Goal: Transaction & Acquisition: Purchase product/service

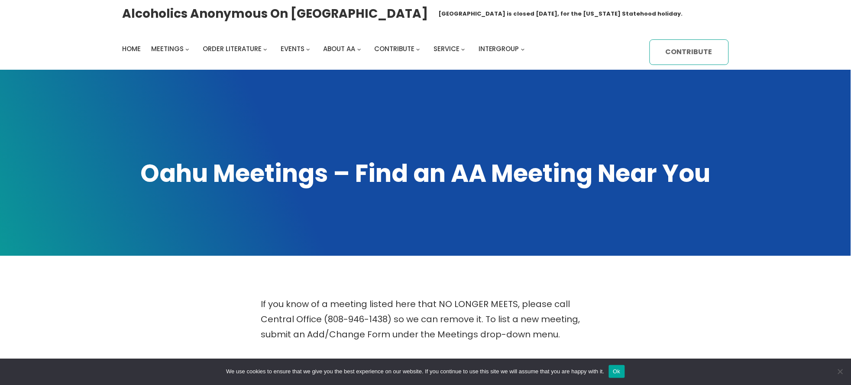
click at [688, 49] on link "Contribute" at bounding box center [688, 52] width 79 height 26
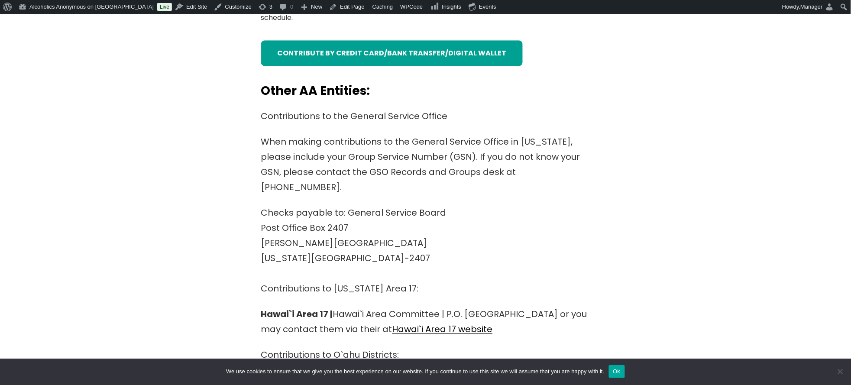
scroll to position [519, 0]
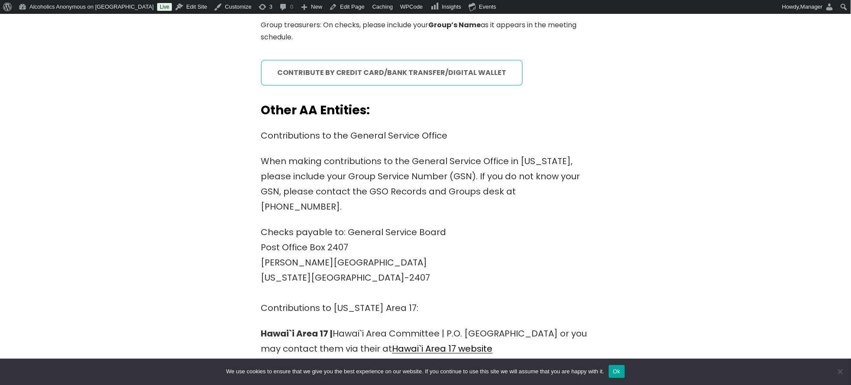
click at [412, 68] on link "contribute by credit card/bank transfer/digital wallet" at bounding box center [392, 73] width 262 height 26
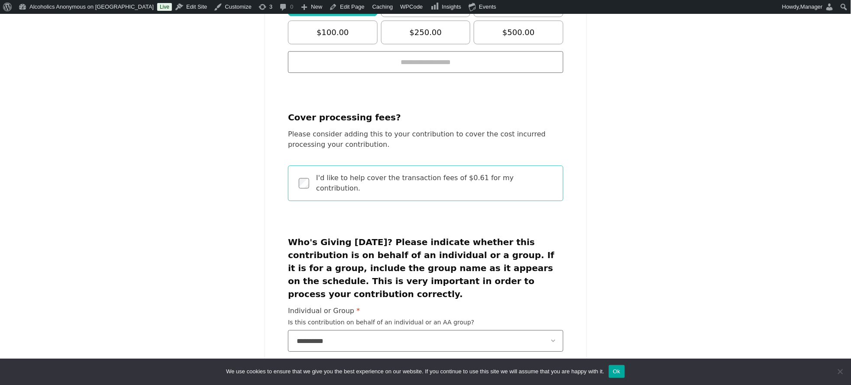
scroll to position [538, 0]
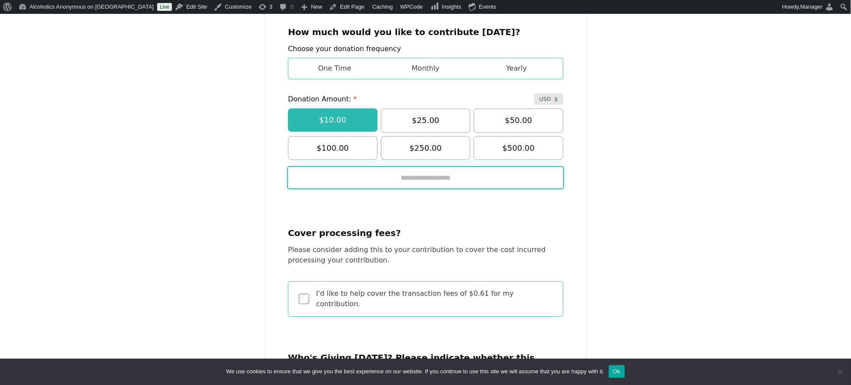
click at [439, 168] on input "Enter custom amount" at bounding box center [424, 178] width 275 height 22
type input "*****"
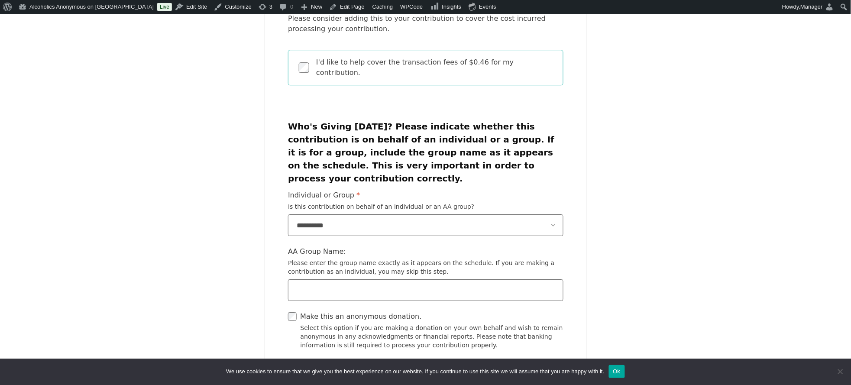
scroll to position [827, 0]
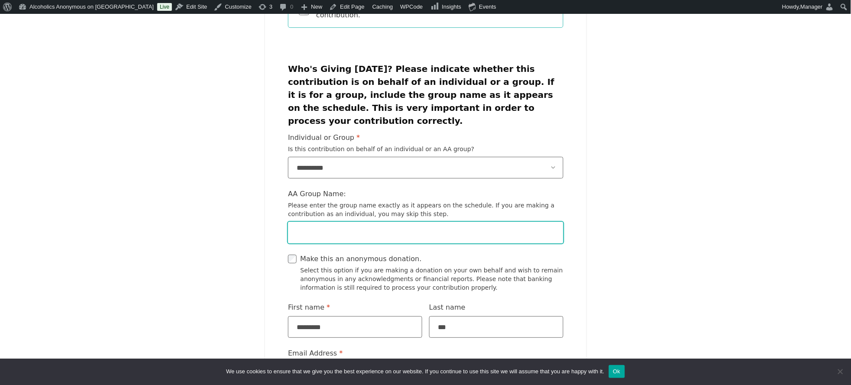
click at [448, 222] on input "AA Group Name: Please enter the group name exactly as it appears on the schedul…" at bounding box center [424, 233] width 275 height 22
type input "**********"
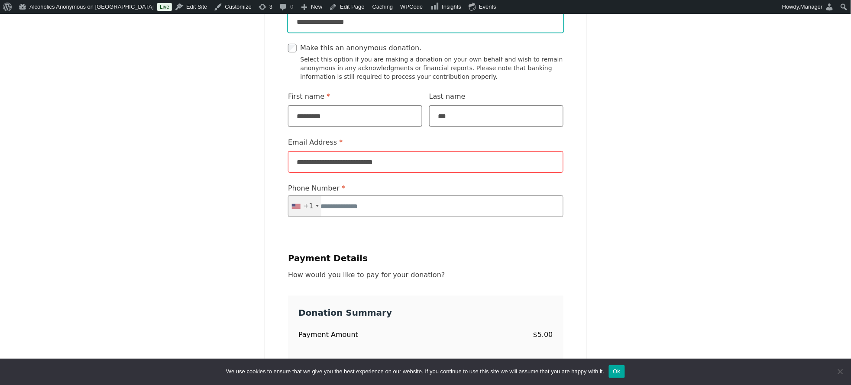
scroll to position [1058, 0]
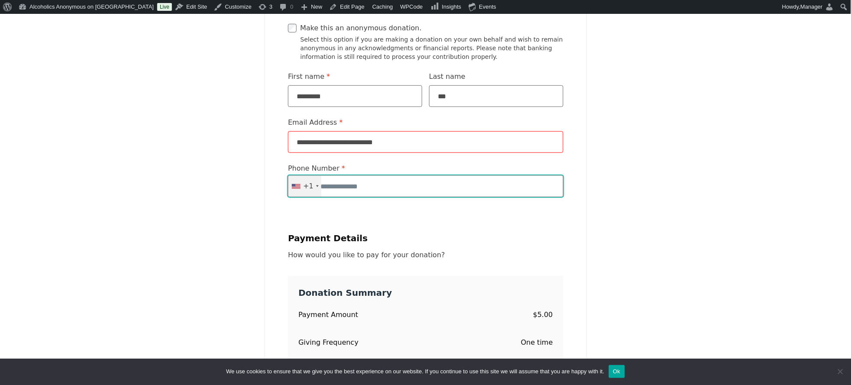
click at [471, 176] on input "Phone Number * United States +1 +1 244 results found Afghanistan +93 Albania +3…" at bounding box center [424, 187] width 275 height 22
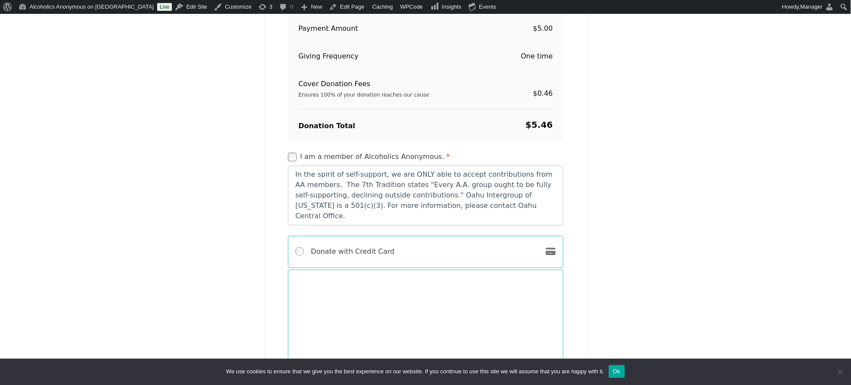
scroll to position [1347, 0]
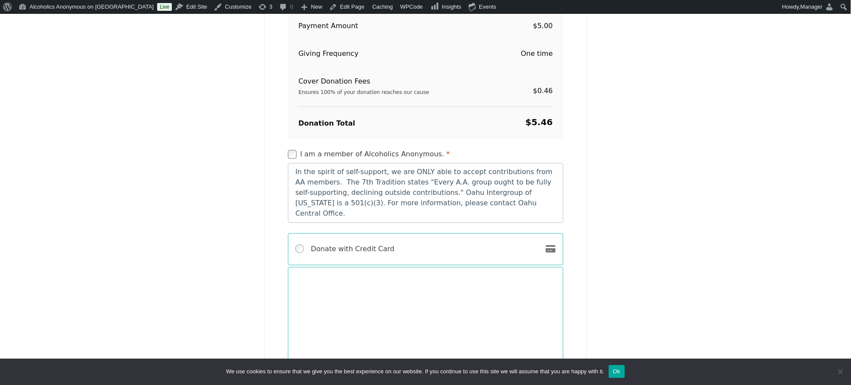
type input "**********"
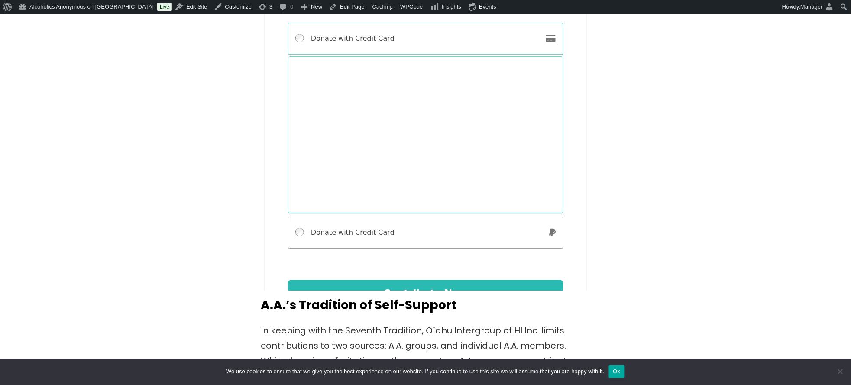
scroll to position [1577, 0]
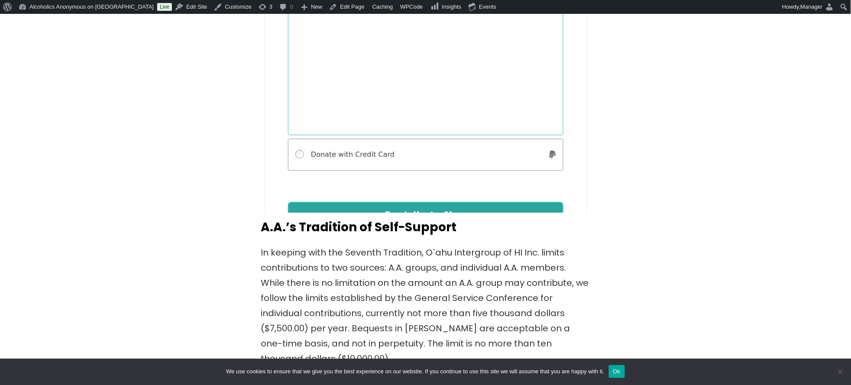
click at [451, 203] on button "Contribute Now" at bounding box center [424, 216] width 275 height 27
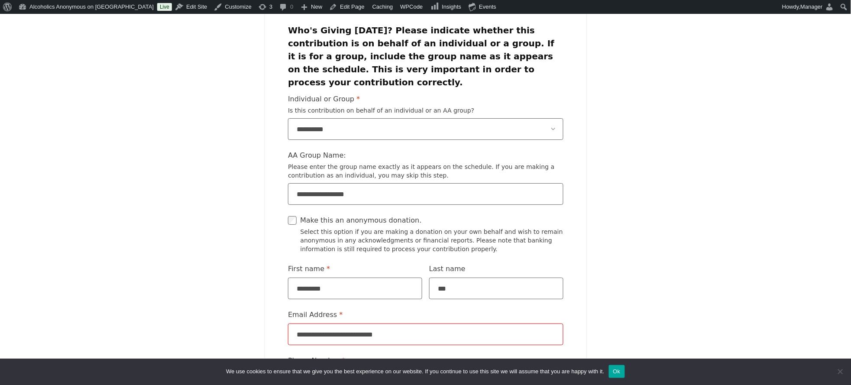
scroll to position [923, 0]
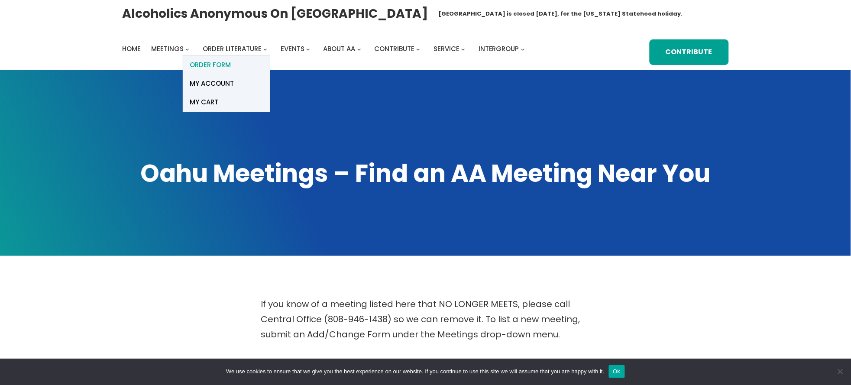
click at [217, 62] on span "ORDER FORM" at bounding box center [210, 65] width 41 height 12
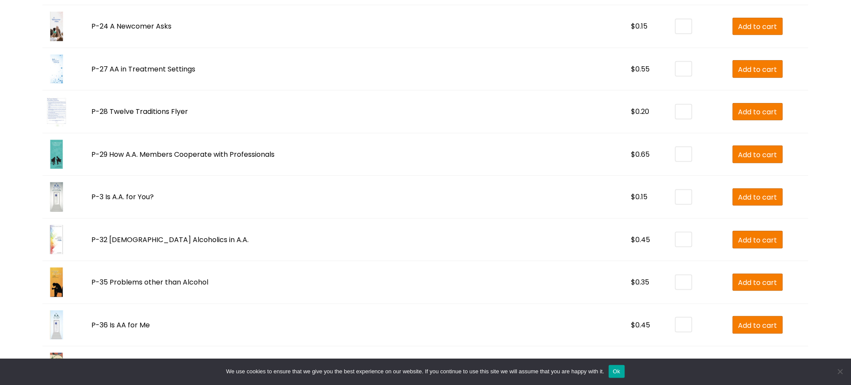
scroll to position [2078, 0]
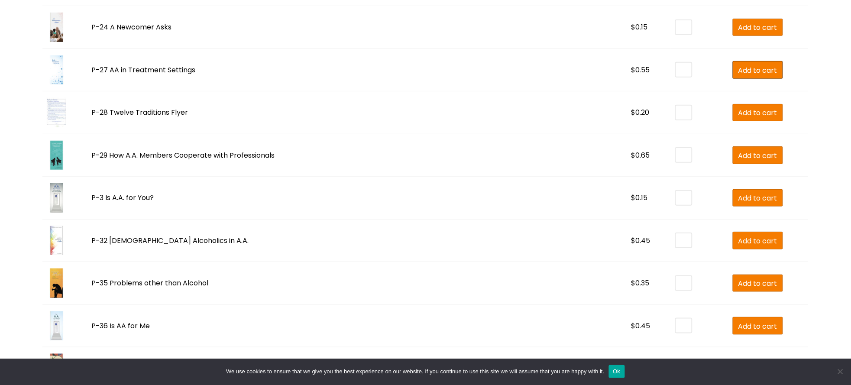
click at [738, 70] on span "Add to cart" at bounding box center [757, 70] width 39 height 11
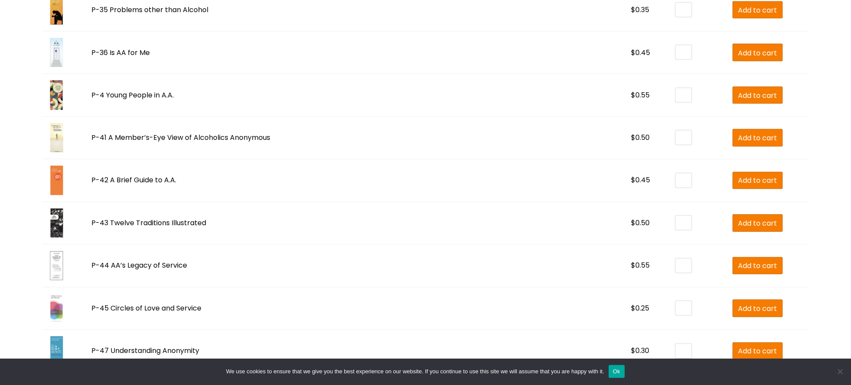
scroll to position [2366, 0]
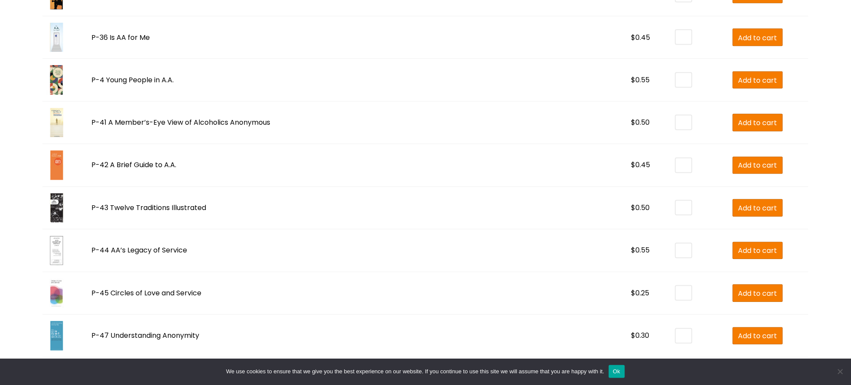
drag, startPoint x: 615, startPoint y: 370, endPoint x: 583, endPoint y: 347, distance: 39.7
click at [614, 369] on button "Ok" at bounding box center [617, 371] width 16 height 13
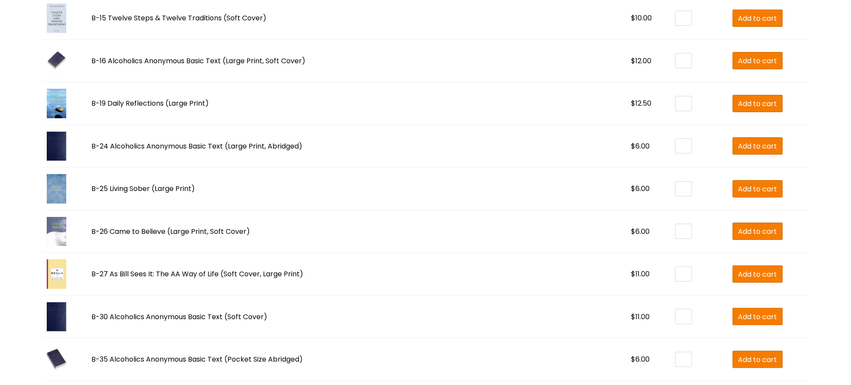
scroll to position [808, 0]
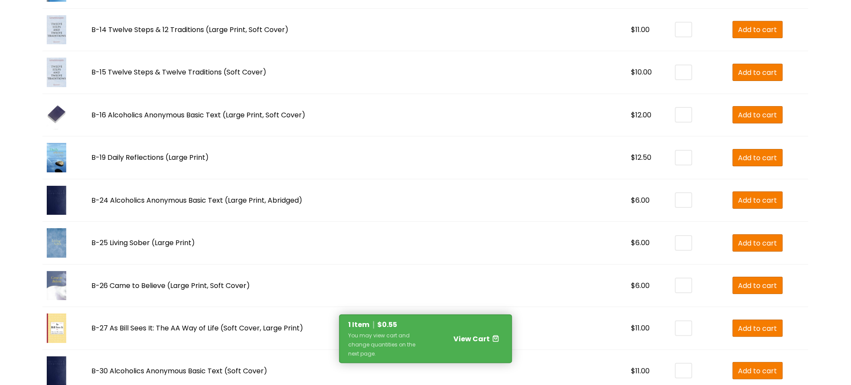
click at [451, 333] on span at bounding box center [446, 338] width 9 height 12
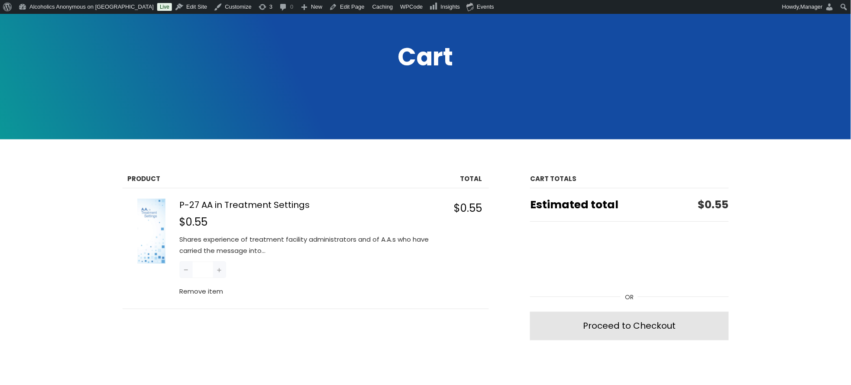
scroll to position [173, 0]
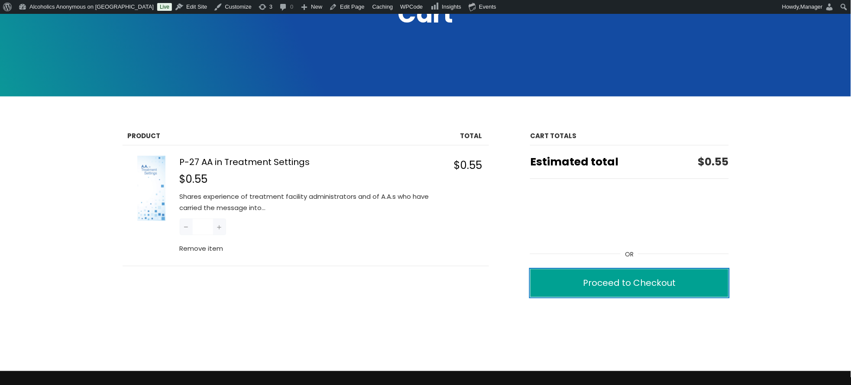
click at [646, 280] on div "Proceed to Checkout" at bounding box center [629, 282] width 93 height 15
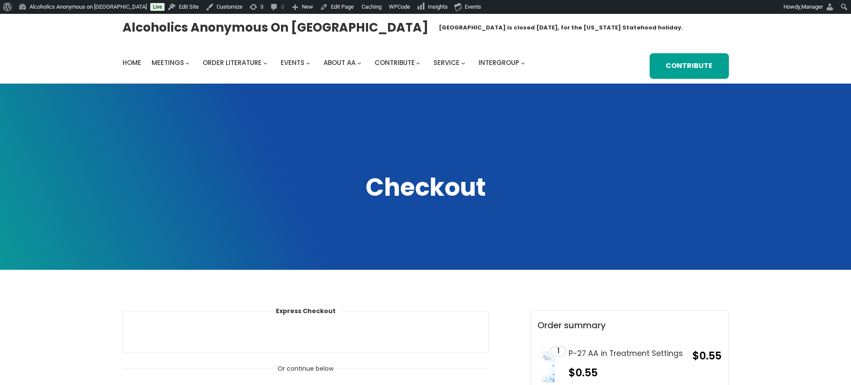
select select "**"
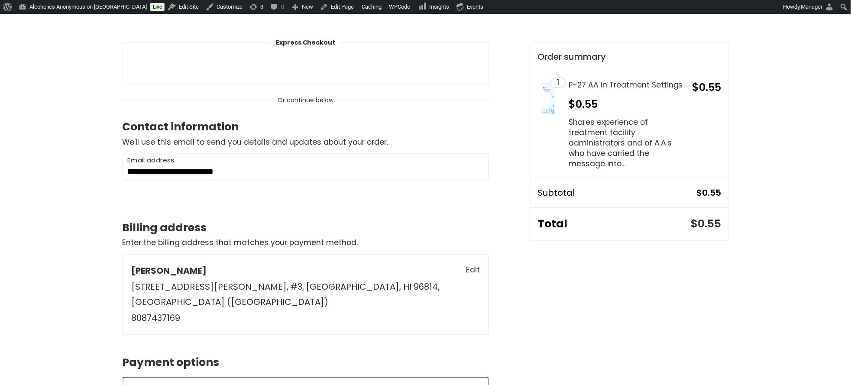
scroll to position [288, 0]
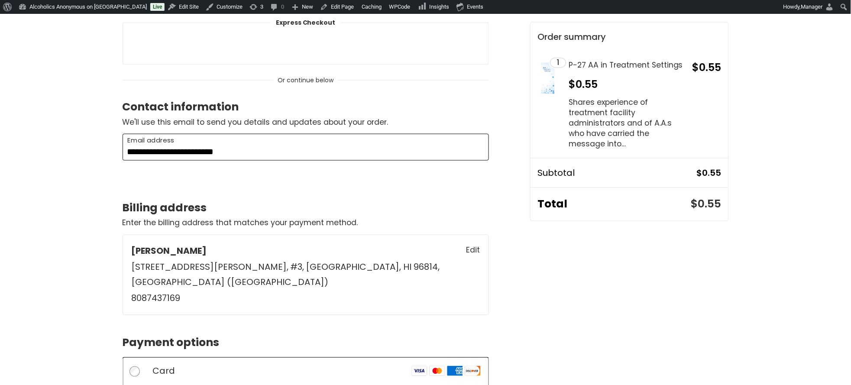
drag, startPoint x: 301, startPoint y: 154, endPoint x: 22, endPoint y: 129, distance: 280.3
click at [14, 126] on div "**********" at bounding box center [425, 368] width 851 height 712
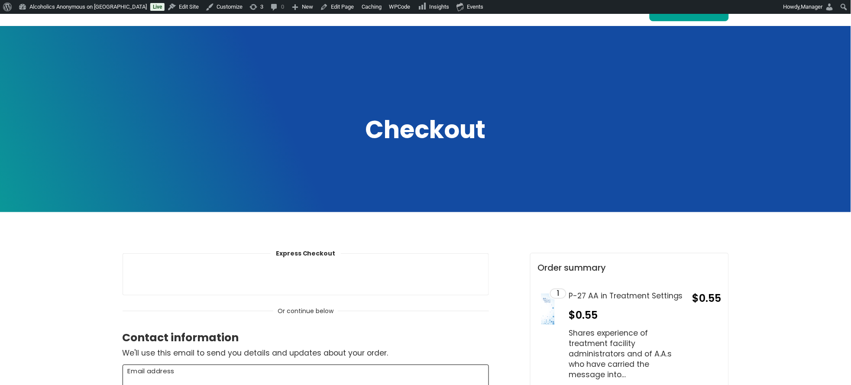
scroll to position [0, 0]
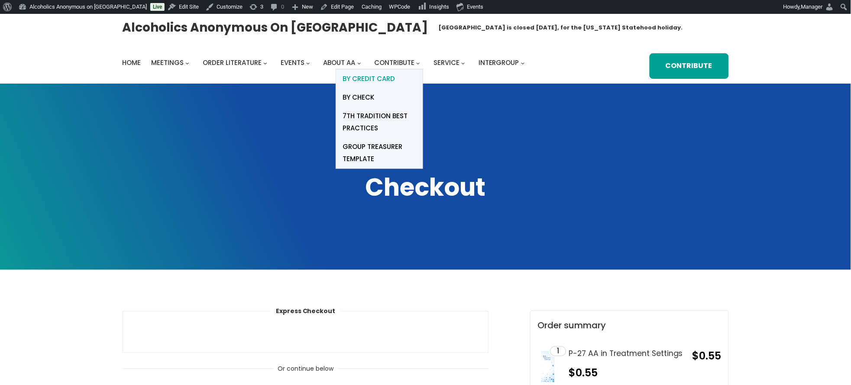
click at [388, 78] on span "BY Credit card" at bounding box center [368, 79] width 52 height 12
click at [388, 76] on span "BY Credit card" at bounding box center [368, 79] width 52 height 12
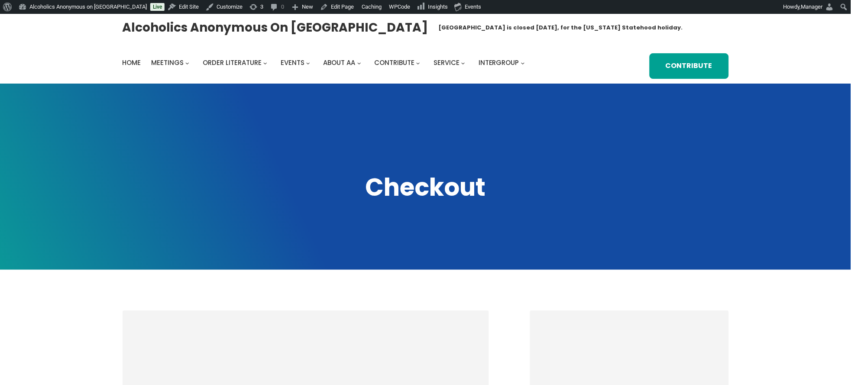
select select "**"
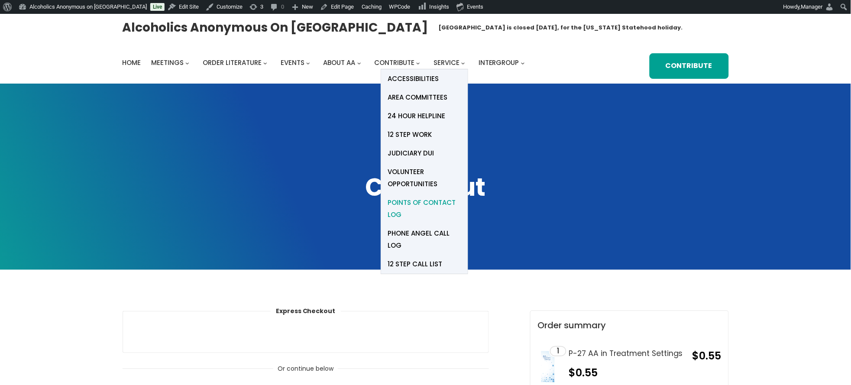
click at [440, 201] on span "Points of Contact Log" at bounding box center [424, 209] width 74 height 24
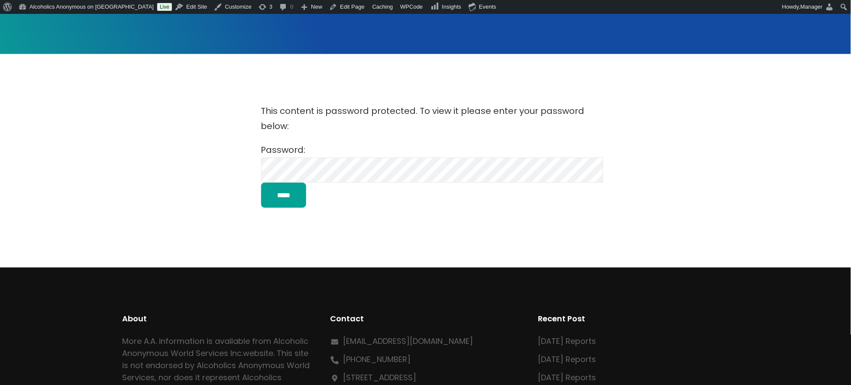
scroll to position [231, 0]
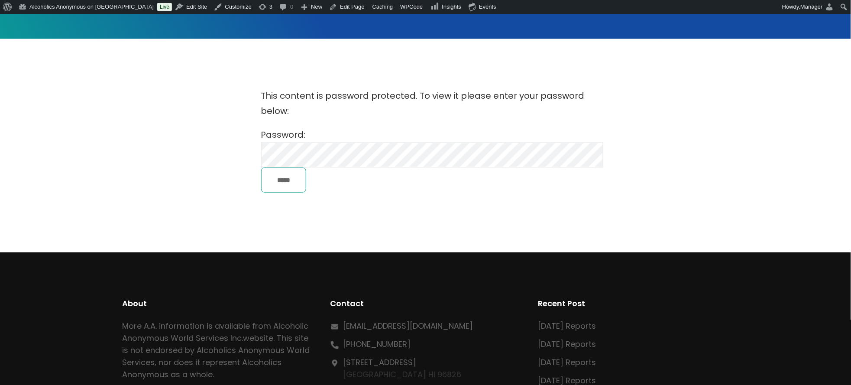
click at [293, 177] on input "*****" at bounding box center [283, 180] width 45 height 25
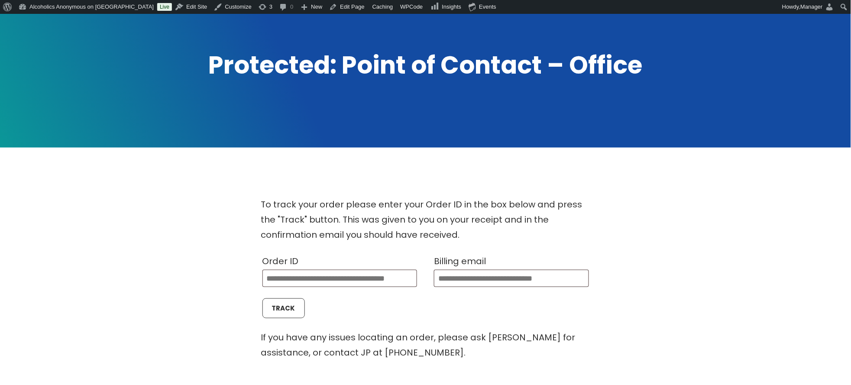
scroll to position [115, 0]
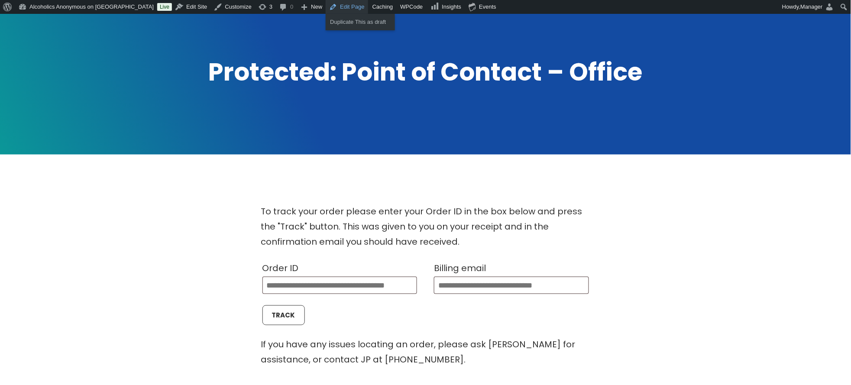
click at [326, 3] on link "Edit Page" at bounding box center [347, 7] width 42 height 14
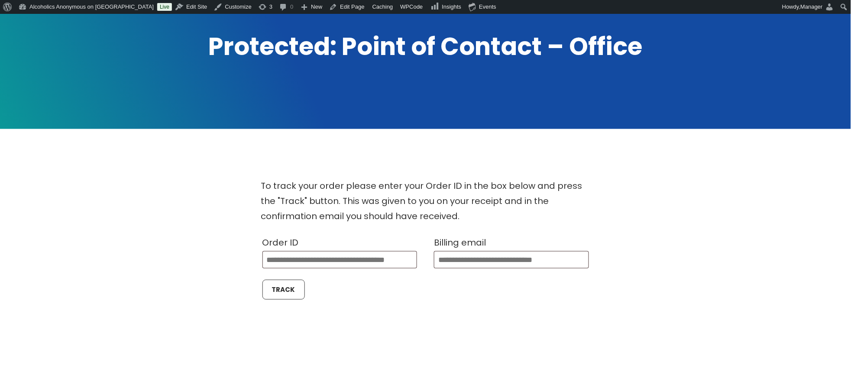
scroll to position [114, 0]
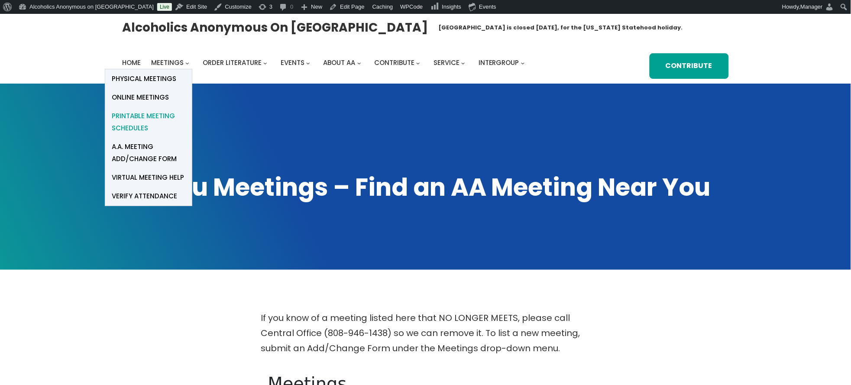
click at [135, 116] on span "Printable Meeting Schedules" at bounding box center [149, 122] width 74 height 24
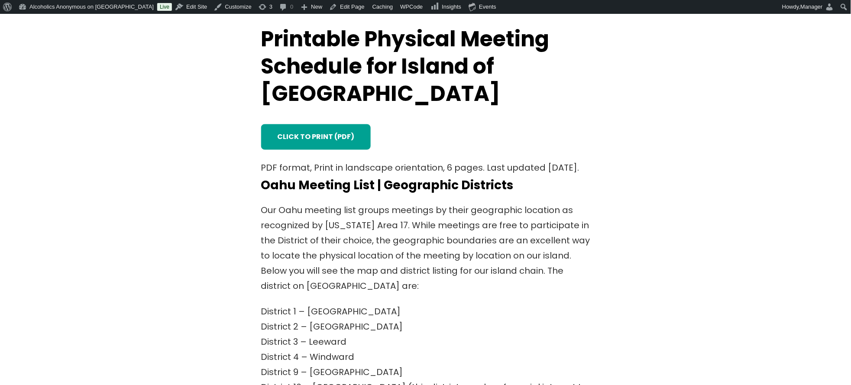
scroll to position [288, 0]
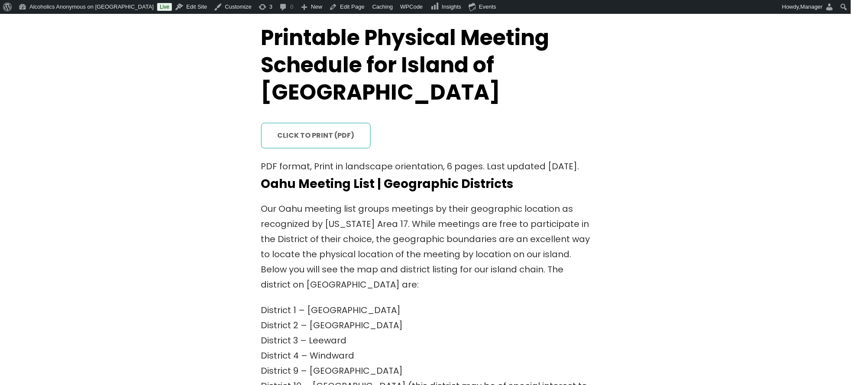
click at [329, 123] on link "click to print (PDF)" at bounding box center [316, 136] width 110 height 26
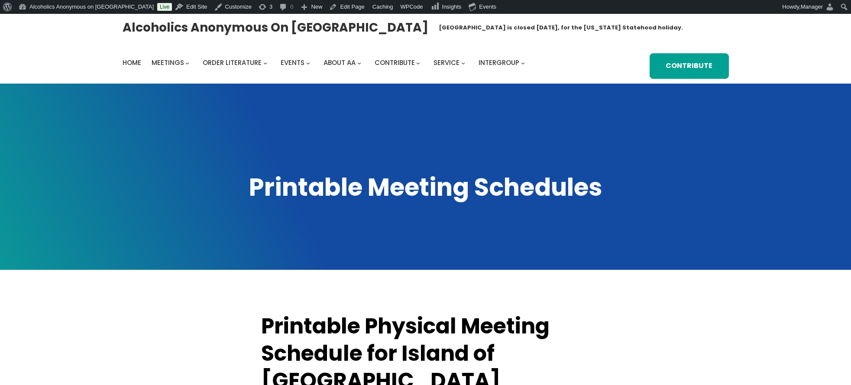
scroll to position [288, 0]
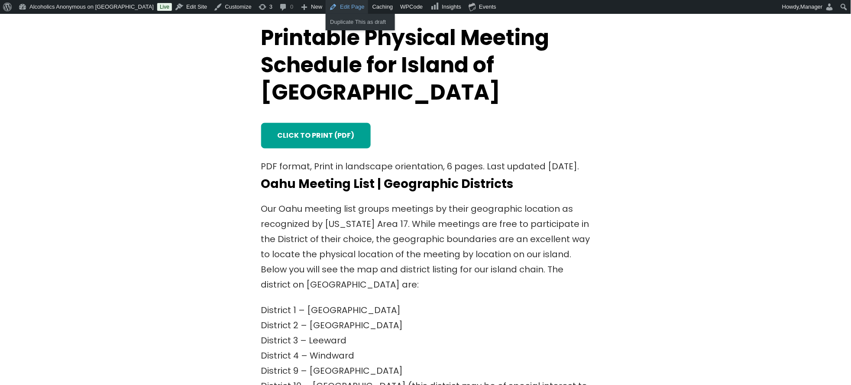
click at [326, 7] on link "Edit Page" at bounding box center [347, 7] width 42 height 14
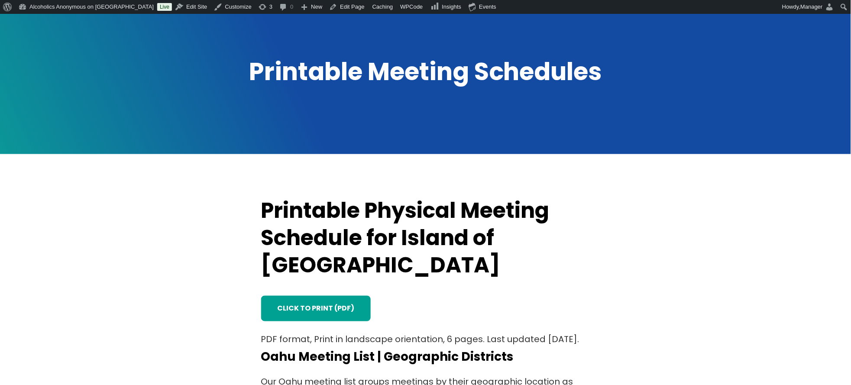
scroll to position [231, 0]
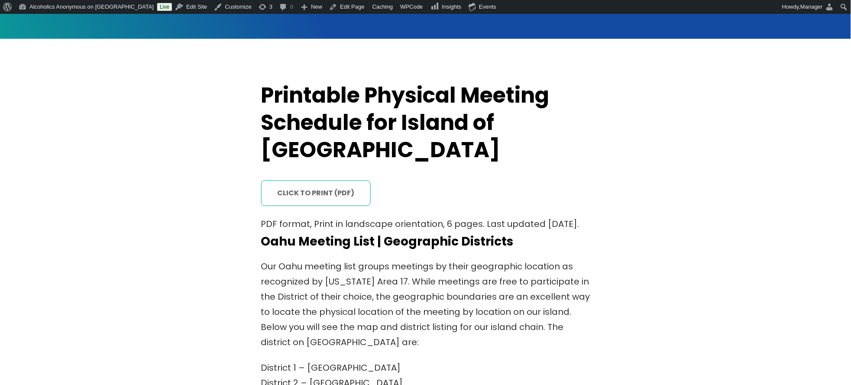
click at [314, 181] on link "click to print (PDF)" at bounding box center [316, 194] width 110 height 26
